Goal: Book appointment/travel/reservation

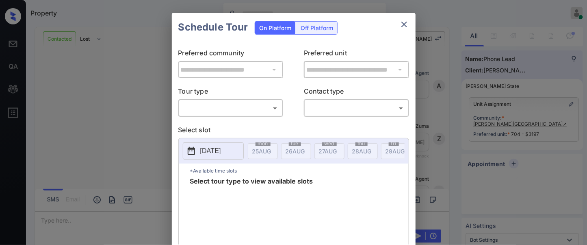
scroll to position [2017, 0]
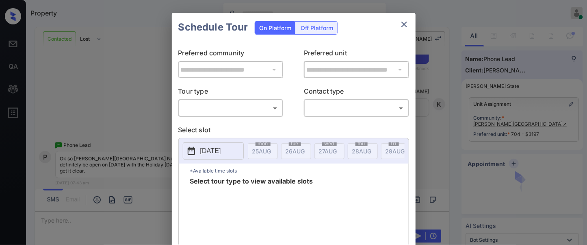
click at [213, 107] on body "Property Samantha Soliven Online Set yourself offline Set yourself on break Pro…" at bounding box center [293, 122] width 587 height 245
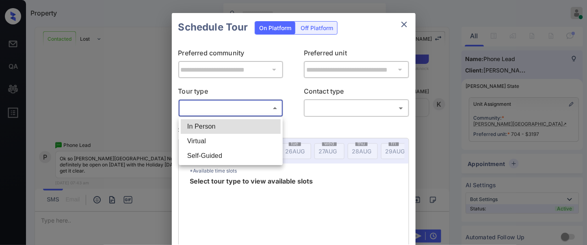
click at [212, 127] on li "In Person" at bounding box center [231, 126] width 100 height 15
type input "********"
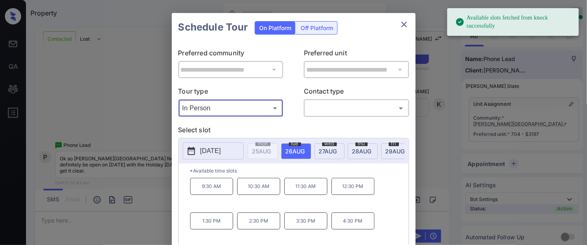
click at [213, 157] on button "[DATE]" at bounding box center [213, 150] width 61 height 17
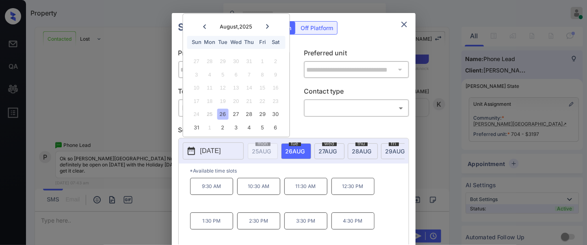
click at [407, 23] on icon "close" at bounding box center [404, 25] width 10 height 10
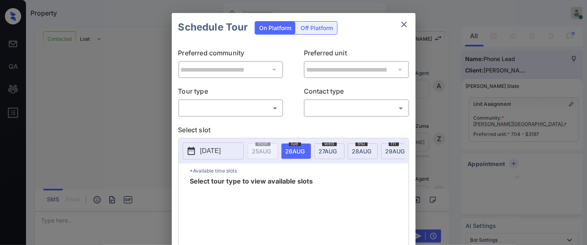
scroll to position [4301, 0]
click at [402, 25] on icon "close" at bounding box center [404, 25] width 10 height 10
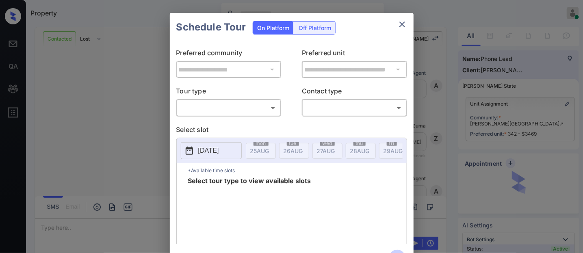
scroll to position [1071, 0]
click at [260, 108] on body "Property Samantha Soliven Online Set yourself offline Set yourself on break Pro…" at bounding box center [291, 126] width 583 height 253
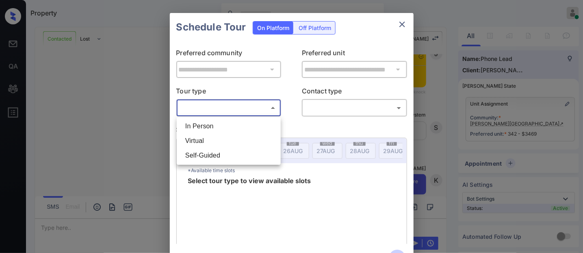
click at [246, 125] on li "In Person" at bounding box center [229, 126] width 100 height 15
type input "********"
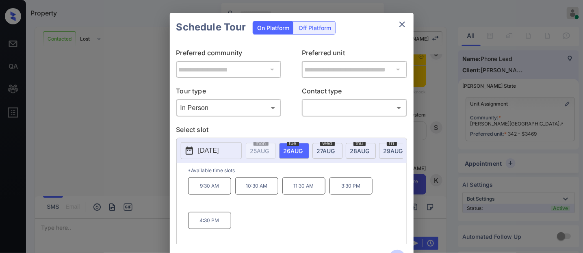
click at [399, 25] on icon "close" at bounding box center [402, 25] width 10 height 10
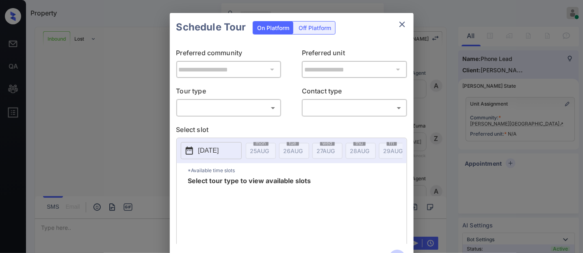
click at [238, 111] on body "Property Samantha Soliven Online Set yourself offline Set yourself on break Pro…" at bounding box center [291, 126] width 583 height 253
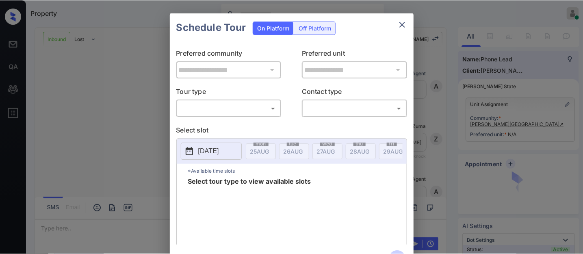
scroll to position [601, 0]
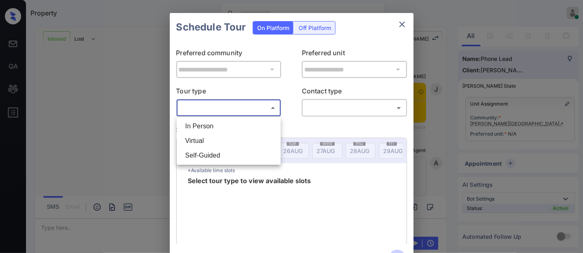
click at [233, 128] on li "In Person" at bounding box center [229, 126] width 100 height 15
type input "********"
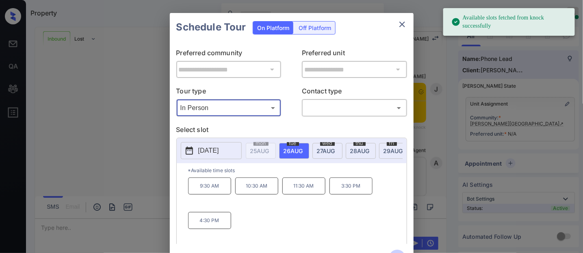
click at [216, 152] on p "[DATE]" at bounding box center [208, 151] width 21 height 10
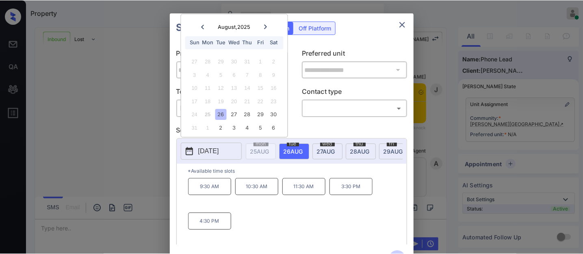
scroll to position [600, 0]
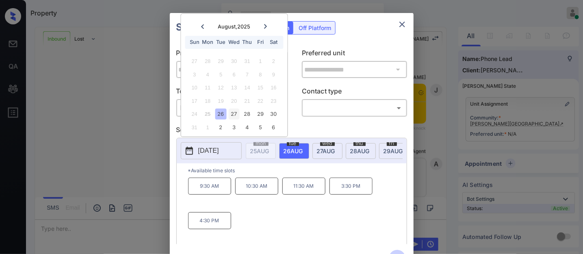
click at [236, 114] on div "27" at bounding box center [234, 114] width 11 height 11
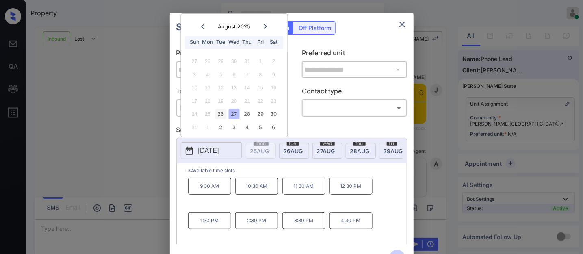
click at [218, 116] on div "26" at bounding box center [220, 114] width 11 height 11
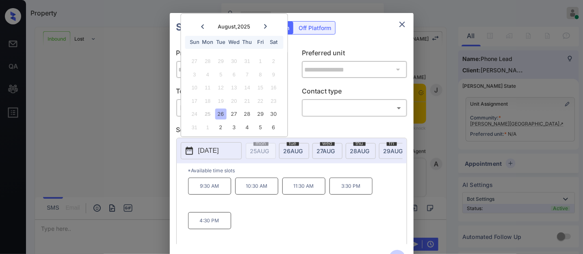
click at [309, 228] on div "9:30 AM 10:30 AM 11:30 AM 3:30 PM 4:30 PM" at bounding box center [297, 210] width 219 height 65
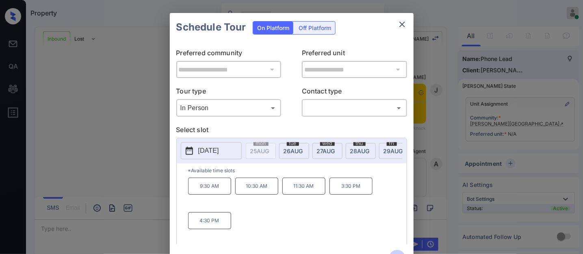
click at [219, 150] on p "[DATE]" at bounding box center [208, 151] width 21 height 10
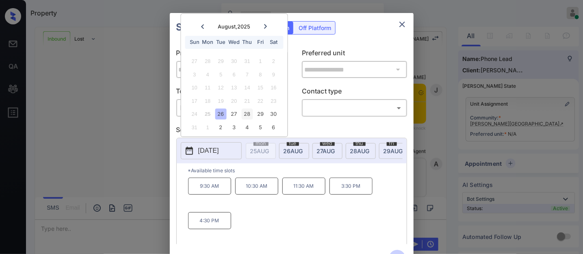
click at [244, 112] on div "28" at bounding box center [247, 114] width 11 height 11
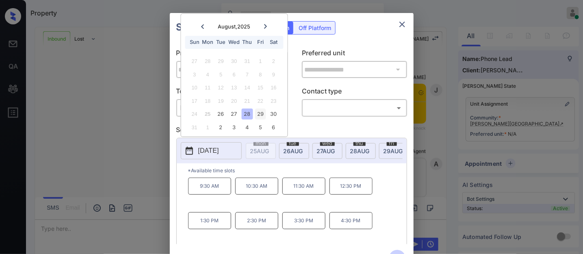
click at [255, 116] on div "29" at bounding box center [260, 114] width 11 height 11
click at [271, 116] on div "30" at bounding box center [273, 114] width 11 height 11
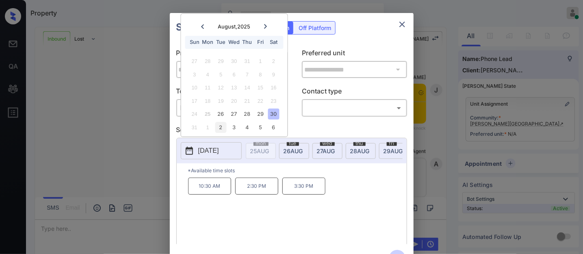
click at [224, 125] on div "2" at bounding box center [220, 127] width 11 height 11
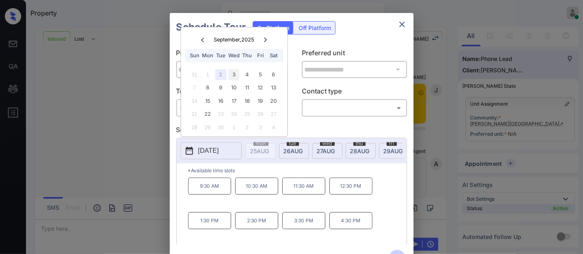
click at [233, 75] on div "3" at bounding box center [234, 74] width 11 height 11
click at [204, 42] on div at bounding box center [202, 40] width 11 height 10
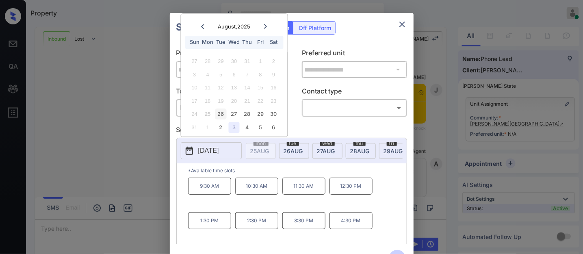
click at [223, 111] on div "26" at bounding box center [220, 114] width 11 height 11
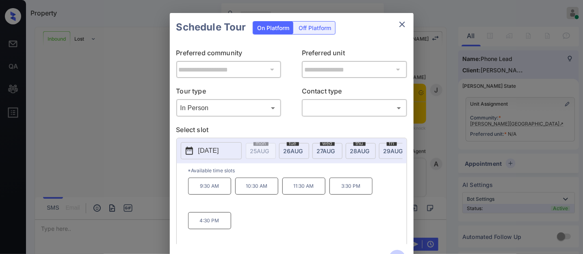
click at [518, 63] on div "**********" at bounding box center [291, 142] width 583 height 285
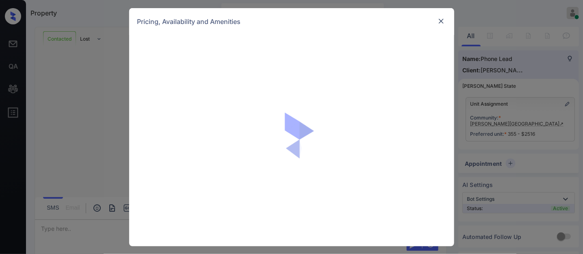
scroll to position [1638, 0]
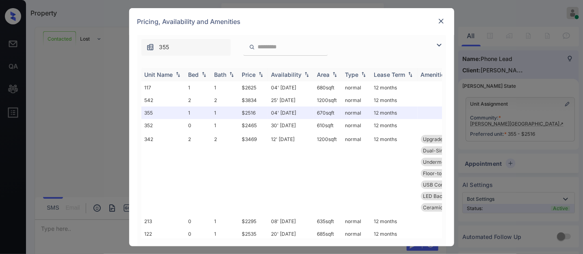
click at [255, 72] on div "Price" at bounding box center [249, 74] width 14 height 7
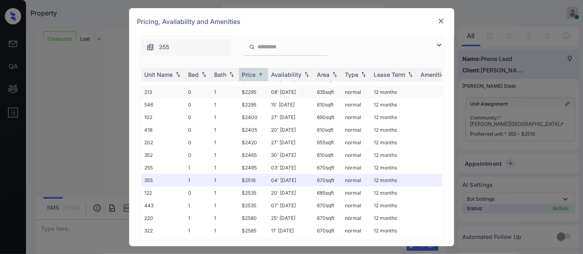
scroll to position [0, 0]
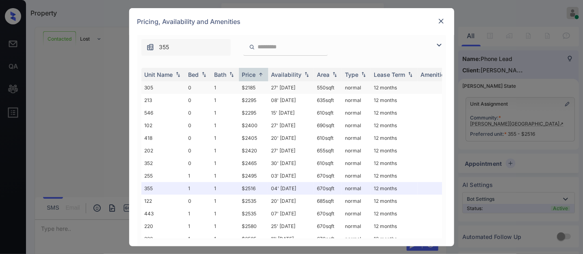
click at [273, 83] on td "27' Sep 25" at bounding box center [291, 87] width 46 height 13
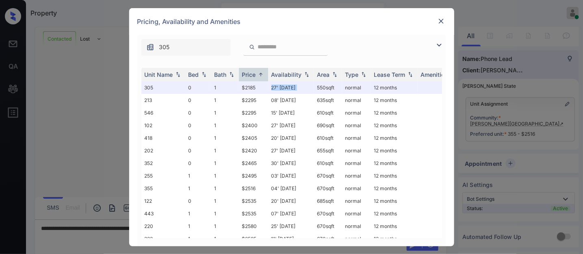
click at [441, 22] on img at bounding box center [441, 21] width 8 height 8
click at [265, 97] on td "$2295" at bounding box center [253, 100] width 29 height 13
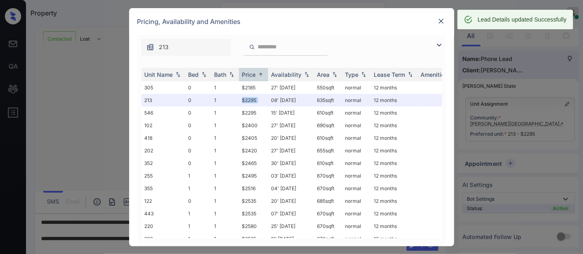
click at [443, 22] on img at bounding box center [441, 21] width 8 height 8
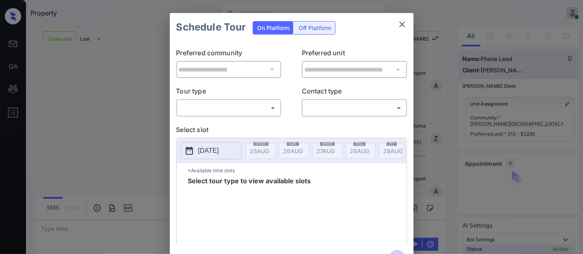
click at [254, 103] on body "Property [PERSON_NAME] Online Set yourself offline Set yourself on break Profil…" at bounding box center [291, 127] width 583 height 254
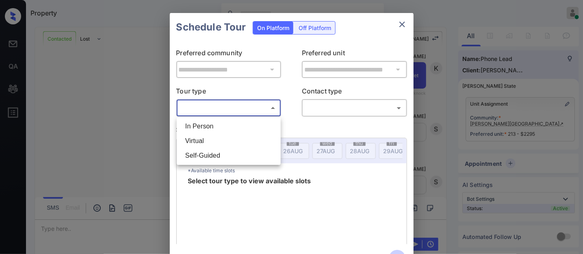
click at [241, 125] on li "In Person" at bounding box center [229, 126] width 100 height 15
type input "********"
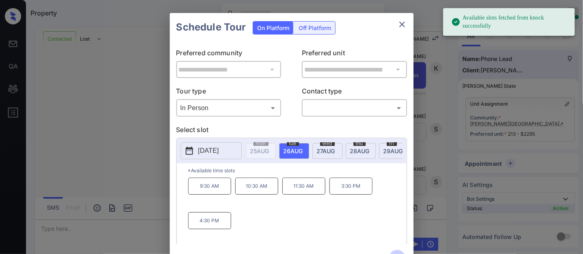
click at [219, 150] on p "[DATE]" at bounding box center [208, 151] width 21 height 10
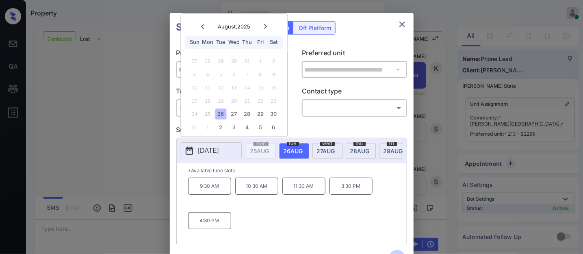
click at [314, 129] on p "Select slot" at bounding box center [291, 131] width 231 height 13
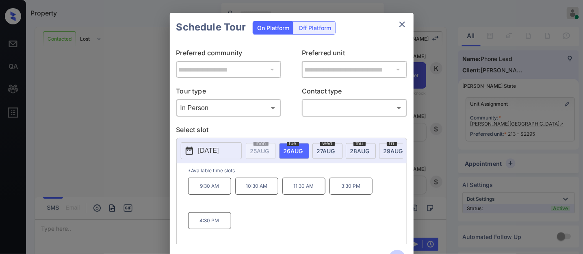
click at [504, 74] on div "**********" at bounding box center [291, 142] width 583 height 285
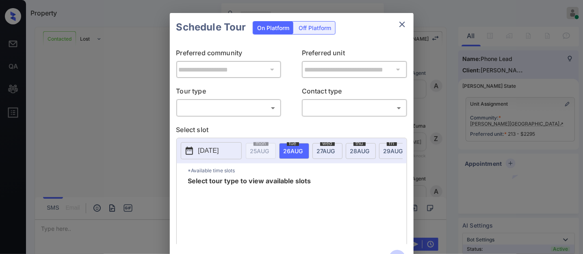
scroll to position [1743, 0]
click at [262, 111] on body "Property [PERSON_NAME] Online Set yourself offline Set yourself on break Profil…" at bounding box center [291, 127] width 583 height 254
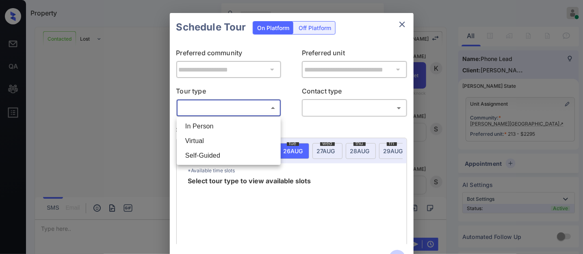
click at [246, 123] on li "In Person" at bounding box center [229, 126] width 100 height 15
type input "********"
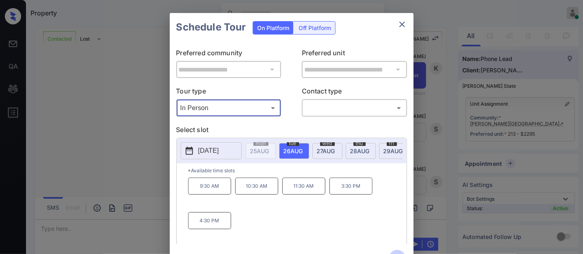
click at [219, 148] on p "[DATE]" at bounding box center [208, 151] width 21 height 10
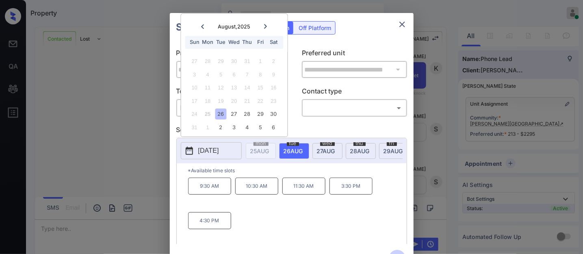
click at [346, 193] on p "3:30 PM" at bounding box center [350, 186] width 43 height 17
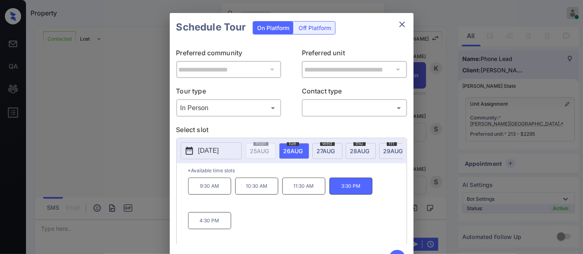
click at [489, 76] on div "**********" at bounding box center [291, 142] width 583 height 285
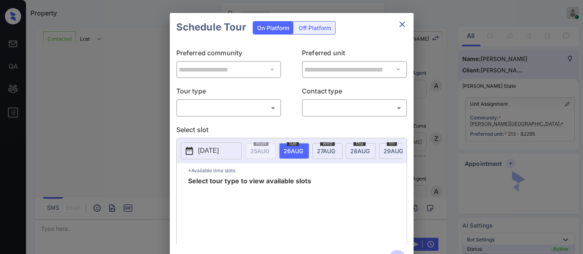
click at [254, 113] on body "Property [PERSON_NAME] Online Set yourself offline Set yourself on break Profil…" at bounding box center [291, 127] width 583 height 254
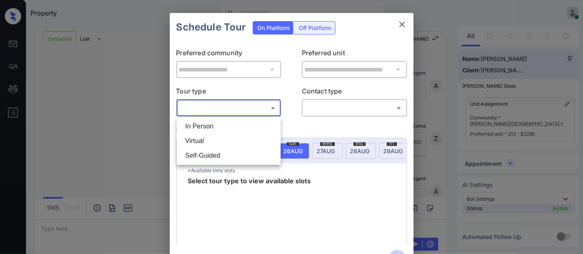
scroll to position [1796, 0]
click at [239, 116] on div at bounding box center [291, 127] width 583 height 254
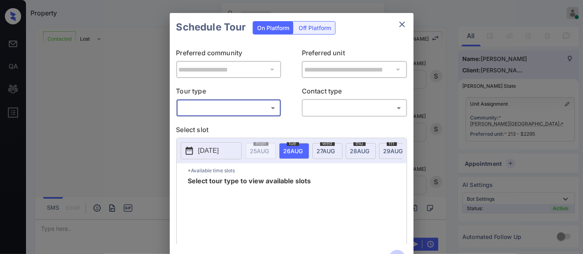
click at [236, 124] on div "**********" at bounding box center [292, 142] width 244 height 203
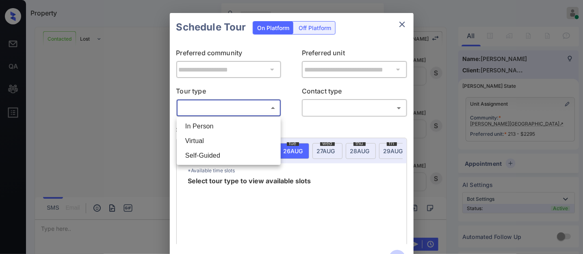
click at [240, 110] on body "Property [PERSON_NAME] Online Set yourself offline Set yourself on break Profil…" at bounding box center [291, 127] width 583 height 254
click at [234, 127] on li "In Person" at bounding box center [229, 126] width 100 height 15
type input "********"
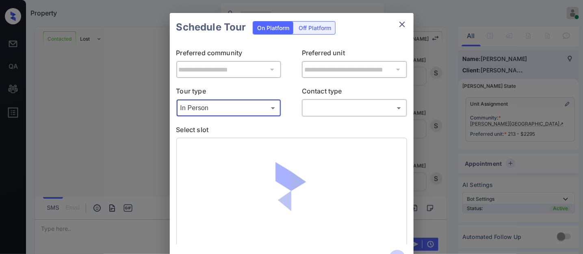
click at [318, 108] on body "Property [PERSON_NAME] Online Set yourself offline Set yourself on break Profil…" at bounding box center [291, 127] width 583 height 254
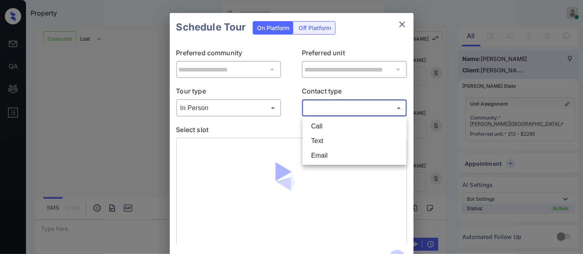
click at [321, 121] on li "Call" at bounding box center [355, 126] width 100 height 15
type input "****"
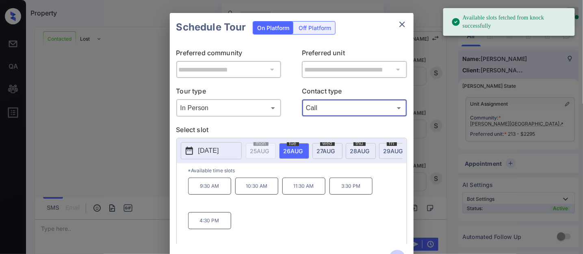
click at [219, 155] on p "[DATE]" at bounding box center [208, 151] width 21 height 10
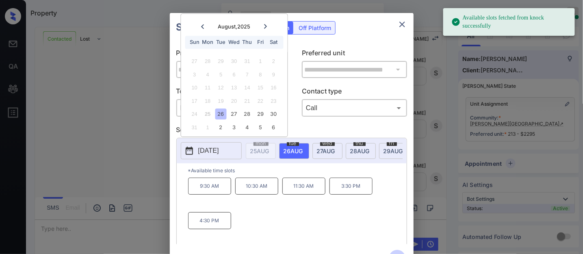
click at [291, 153] on span "[DATE]" at bounding box center [294, 150] width 20 height 7
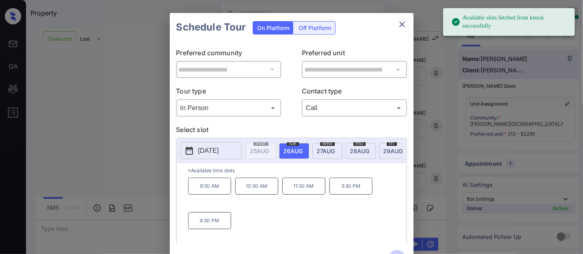
click at [360, 190] on p "3:30 PM" at bounding box center [350, 186] width 43 height 17
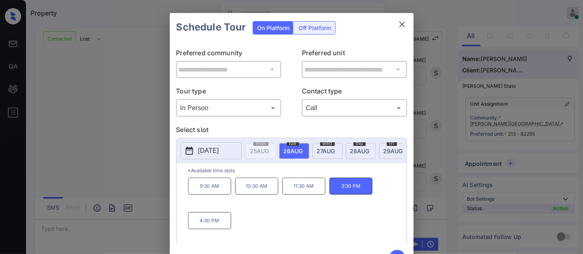
click at [393, 253] on icon "button" at bounding box center [397, 258] width 16 height 16
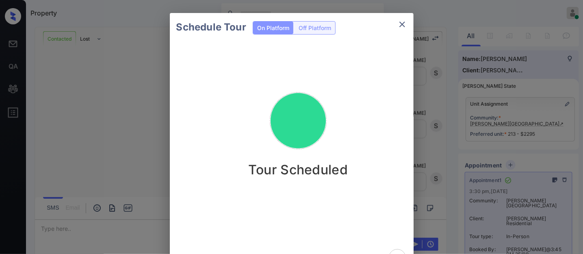
click at [460, 122] on div "Schedule Tour On Platform Off Platform Tour Scheduled" at bounding box center [291, 142] width 583 height 285
